Goal: Transaction & Acquisition: Purchase product/service

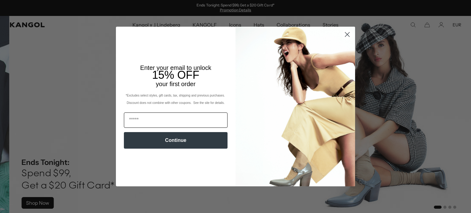
drag, startPoint x: 0, startPoint y: 0, endPoint x: 208, endPoint y: 121, distance: 241.1
click at [208, 121] on input "Email" at bounding box center [176, 120] width 104 height 15
type input "**********"
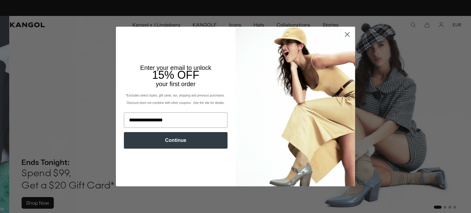
scroll to position [0, 126]
click at [161, 142] on button "Continue" at bounding box center [176, 140] width 104 height 17
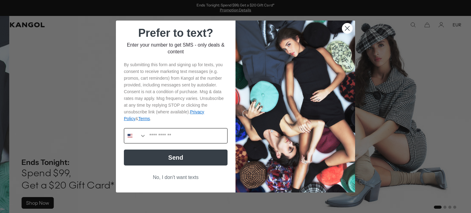
click at [129, 140] on button "Search Countries" at bounding box center [135, 136] width 22 height 15
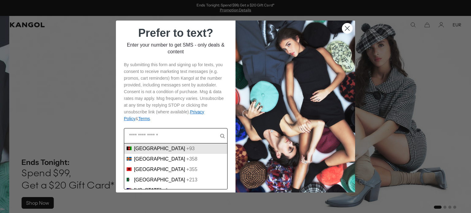
scroll to position [0, 126]
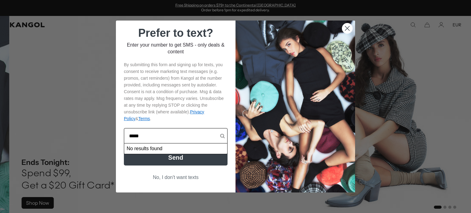
type input "****"
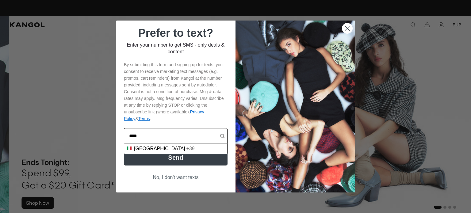
scroll to position [0, 0]
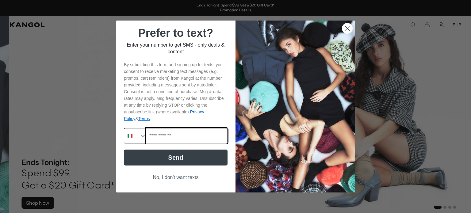
click at [184, 136] on input "Phone Number" at bounding box center [186, 136] width 81 height 15
type input "**********"
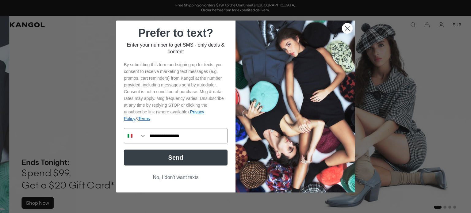
click at [178, 160] on button "Send" at bounding box center [176, 158] width 104 height 16
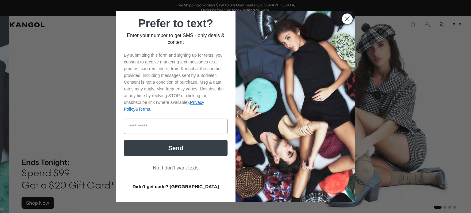
click at [347, 17] on icon "Close dialog" at bounding box center [347, 19] width 4 height 4
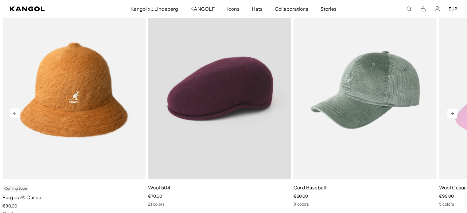
scroll to position [0, 0]
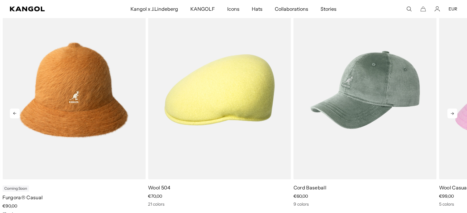
click at [449, 114] on icon at bounding box center [452, 114] width 10 height 10
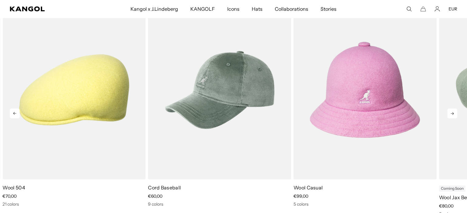
scroll to position [0, 126]
click at [449, 114] on icon at bounding box center [452, 114] width 10 height 10
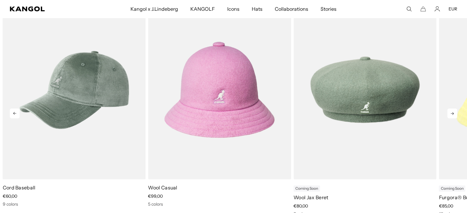
click at [449, 114] on icon at bounding box center [452, 114] width 10 height 10
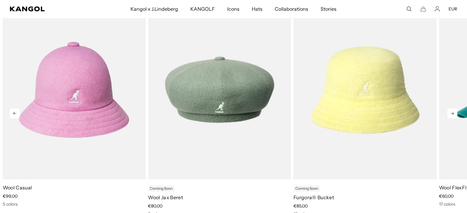
click at [449, 114] on icon at bounding box center [452, 114] width 10 height 10
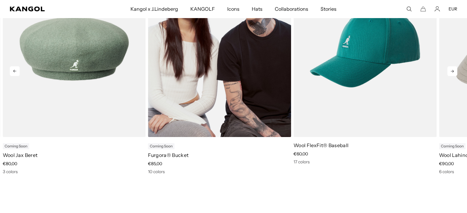
scroll to position [327, 0]
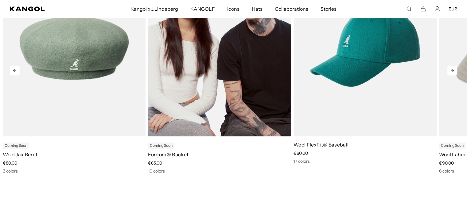
click at [218, 95] on img "6 of 11" at bounding box center [219, 46] width 143 height 179
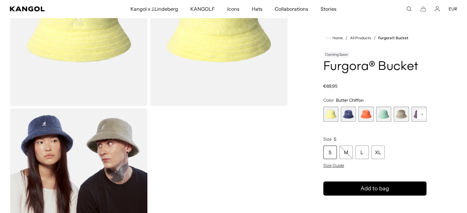
scroll to position [0, 126]
click at [414, 115] on span "6 of 10" at bounding box center [418, 114] width 15 height 15
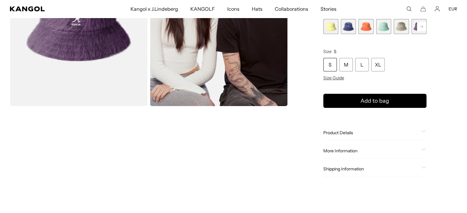
click at [415, 29] on span "6 of 10" at bounding box center [418, 26] width 15 height 15
click at [351, 67] on div "M" at bounding box center [345, 64] width 13 height 13
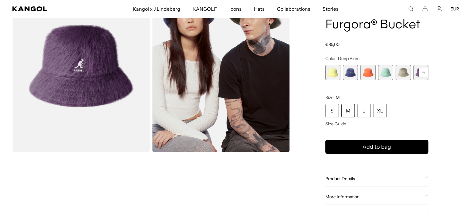
scroll to position [66, 0]
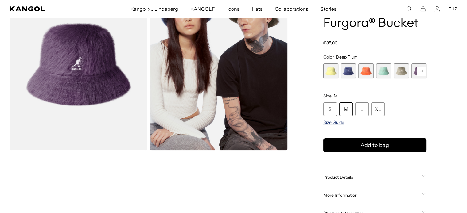
click at [342, 124] on span "Size Guide" at bounding box center [333, 123] width 21 height 6
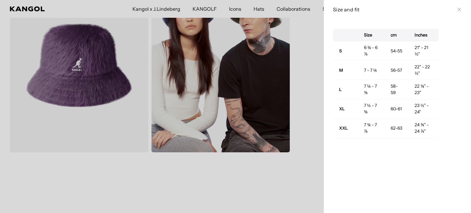
scroll to position [0, 0]
click at [456, 6] on div "Size and fit Close" at bounding box center [397, 9] width 129 height 7
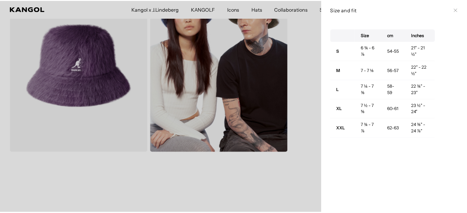
scroll to position [0, 126]
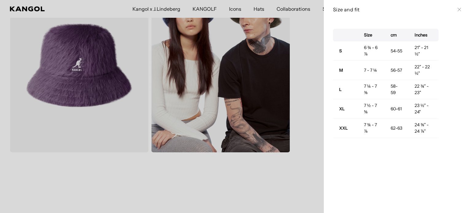
click at [458, 10] on icon at bounding box center [459, 9] width 3 height 3
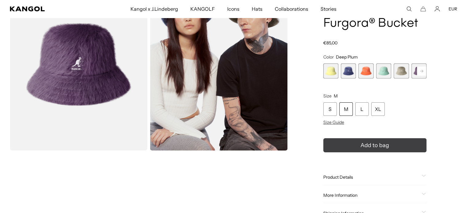
click at [375, 151] on button "Add to bag" at bounding box center [374, 145] width 103 height 14
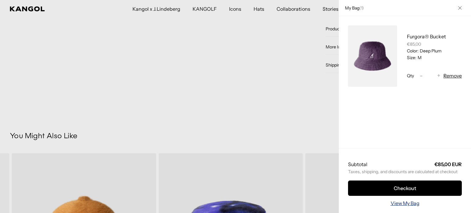
scroll to position [0, 0]
click at [400, 200] on link "View My Bag" at bounding box center [405, 203] width 29 height 7
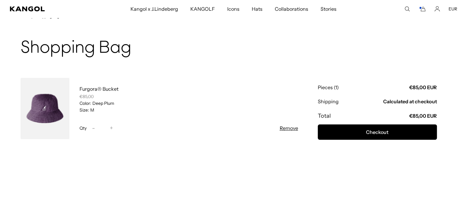
scroll to position [0, 126]
